Goal: Transaction & Acquisition: Obtain resource

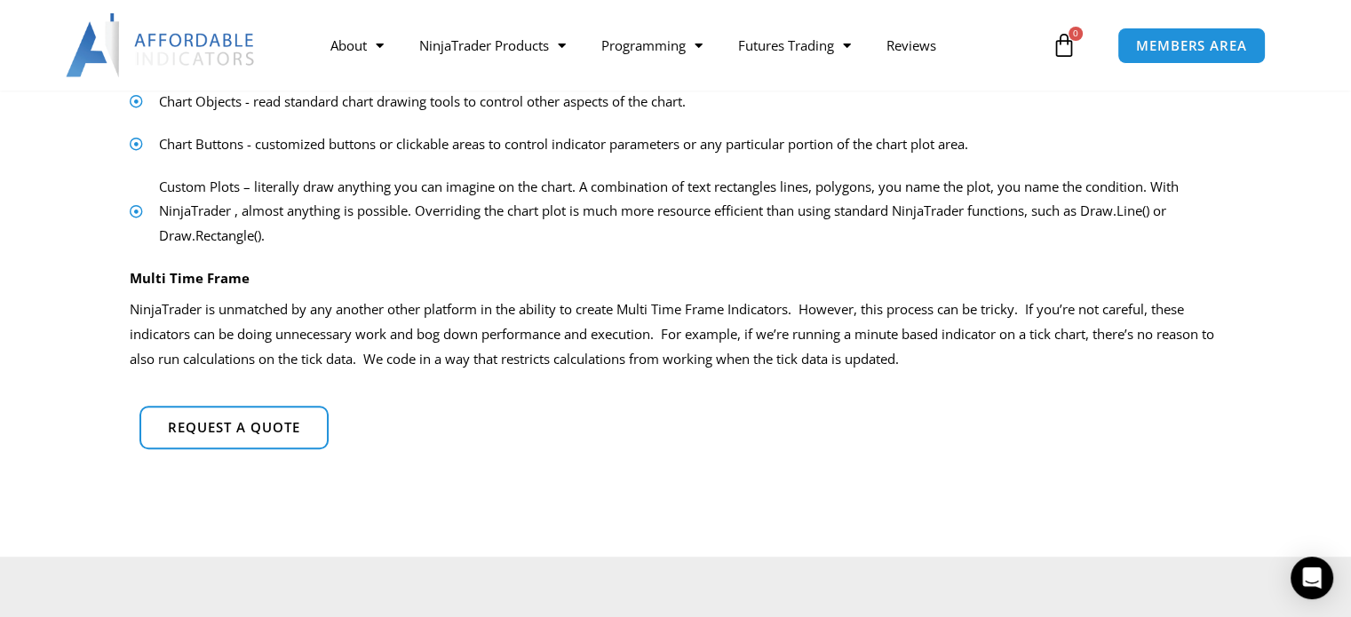
scroll to position [1213, 0]
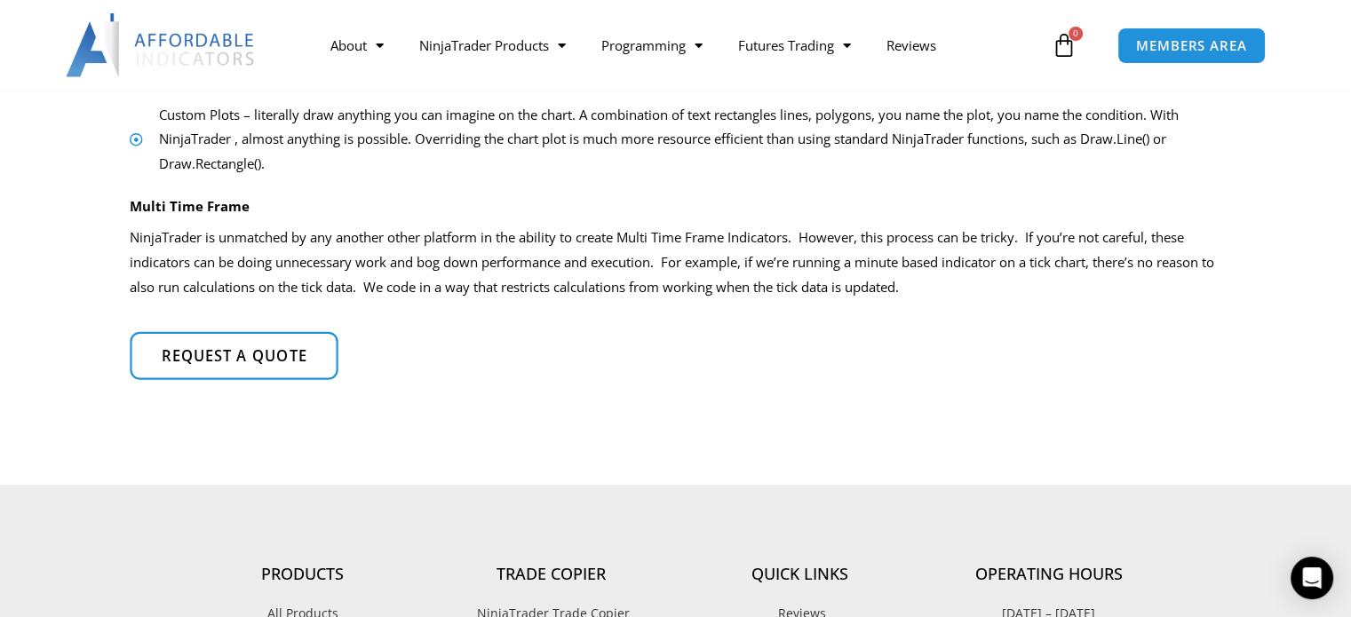
click at [253, 349] on span "Request a quote" at bounding box center [234, 356] width 146 height 15
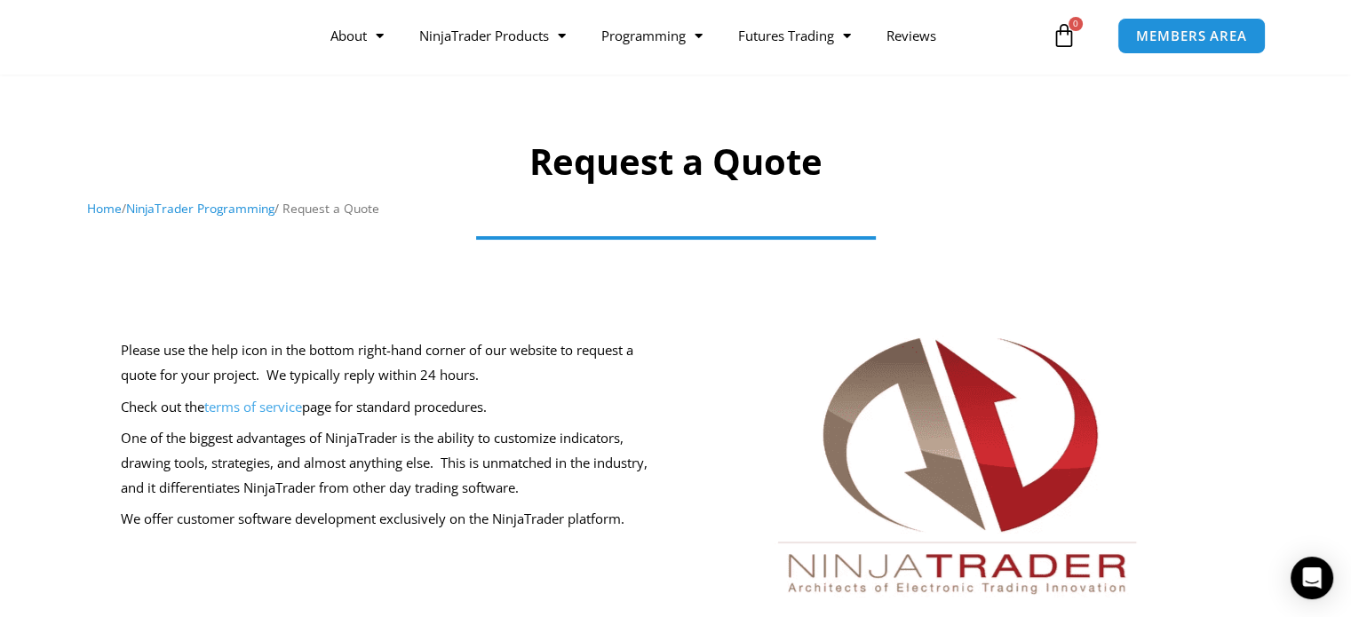
scroll to position [58, 0]
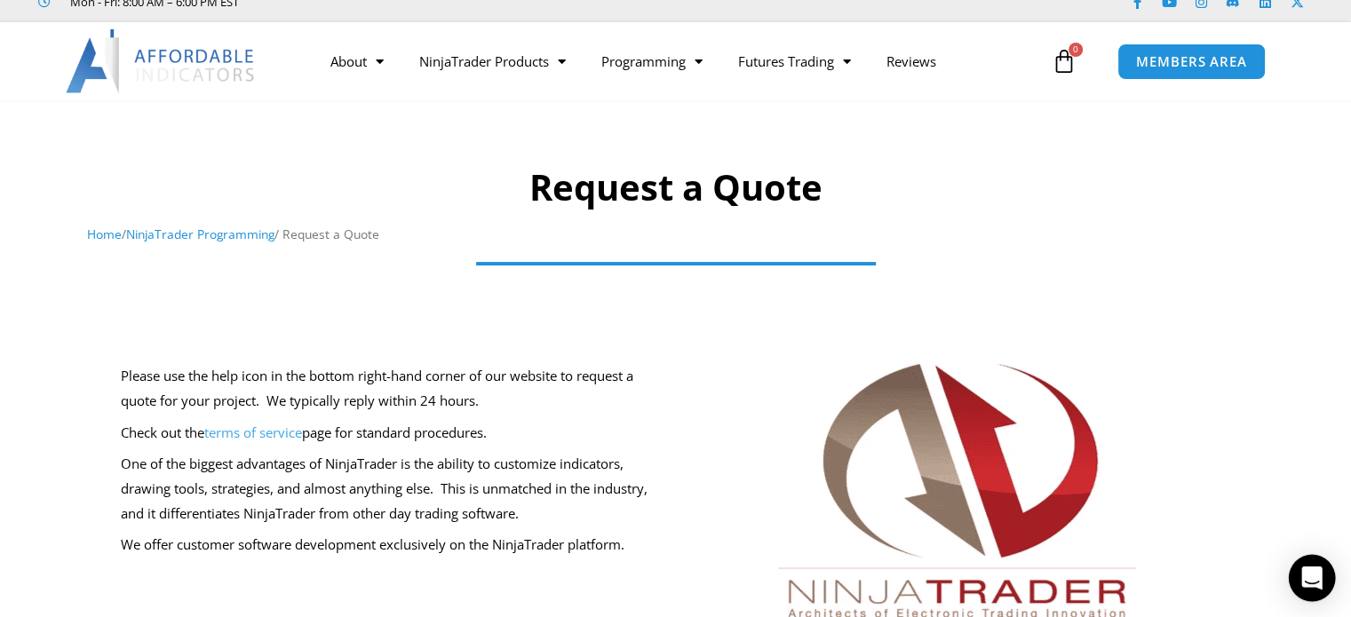
click at [1311, 577] on icon "Open Intercom Messenger" at bounding box center [1311, 578] width 20 height 23
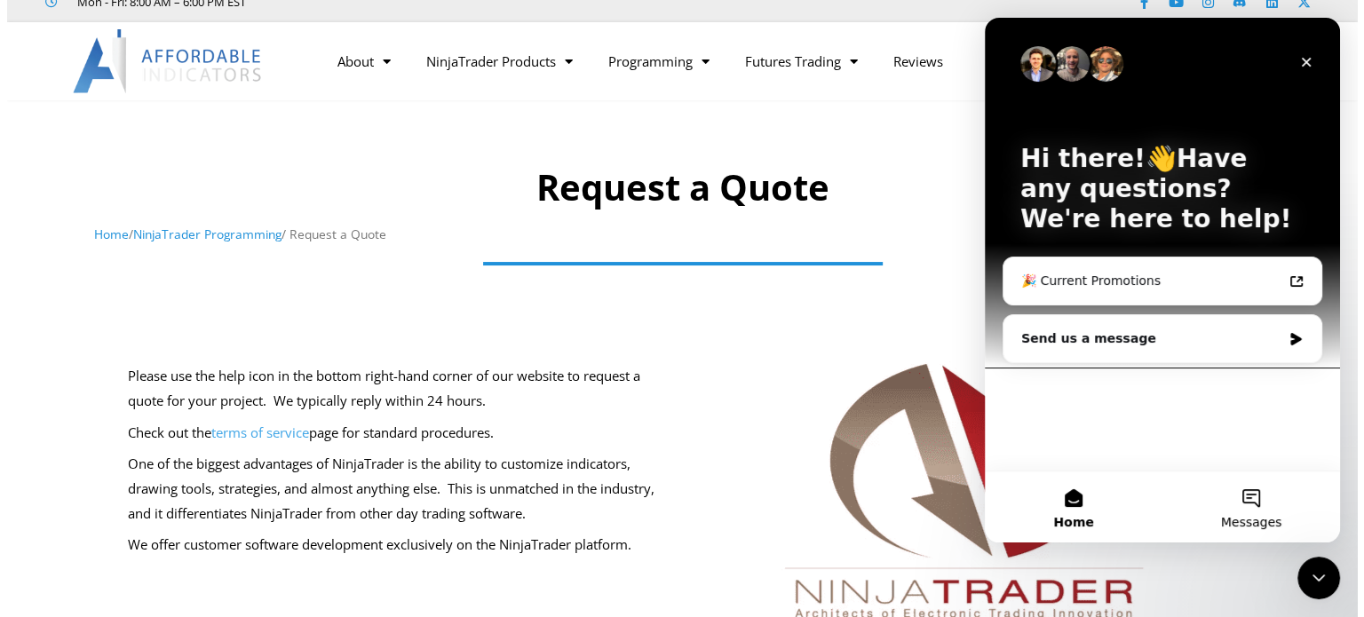
scroll to position [0, 0]
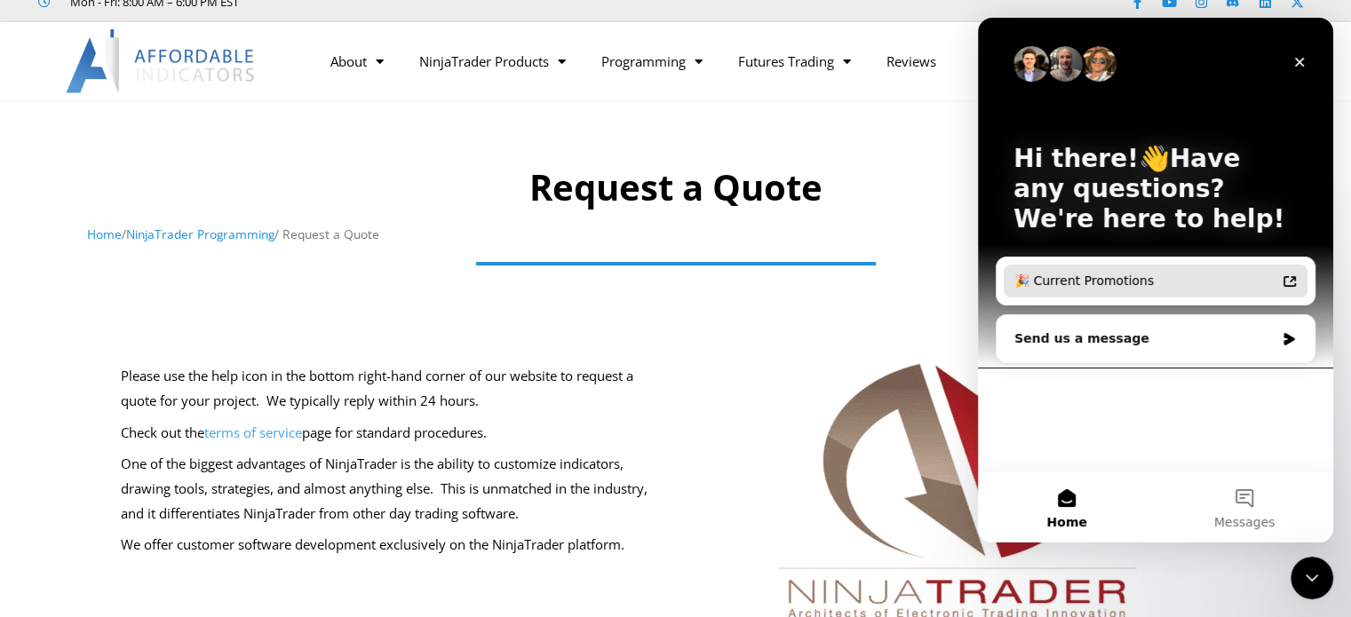
click at [1202, 282] on div "🎉 Current Promotions" at bounding box center [1144, 281] width 261 height 19
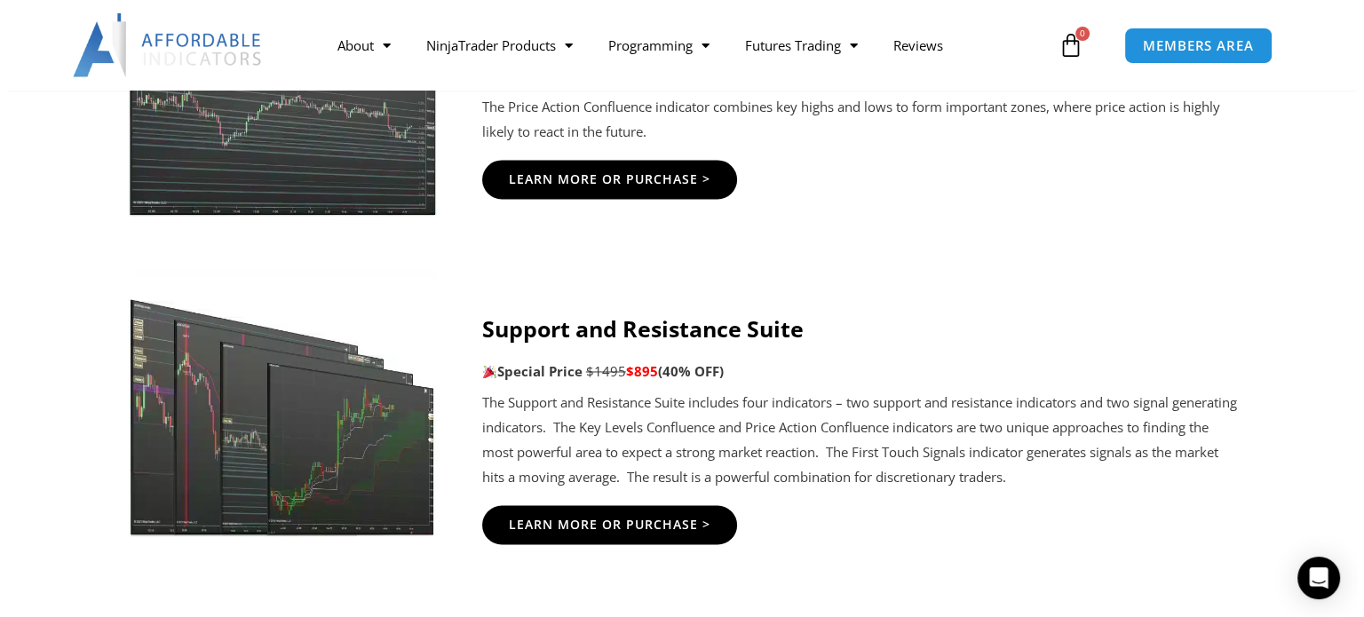
scroll to position [2783, 0]
